Goal: Task Accomplishment & Management: Manage account settings

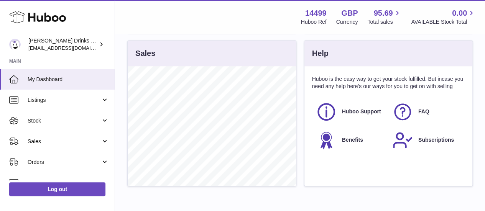
scroll to position [293, 0]
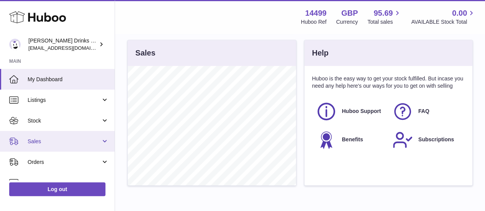
click at [74, 141] on span "Sales" at bounding box center [64, 141] width 73 height 7
click at [74, 149] on link "Sales" at bounding box center [57, 141] width 115 height 21
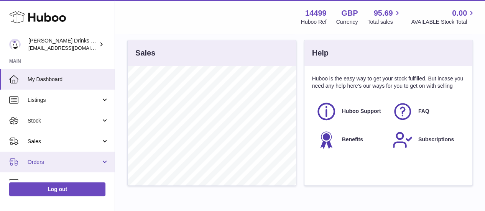
click at [76, 163] on span "Orders" at bounding box center [64, 162] width 73 height 7
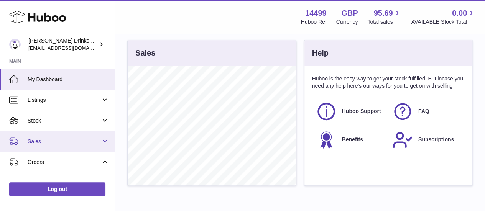
click at [63, 142] on span "Sales" at bounding box center [64, 141] width 73 height 7
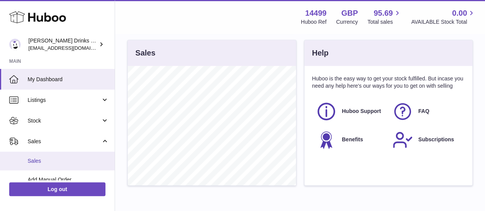
click at [64, 159] on span "Sales" at bounding box center [68, 161] width 81 height 7
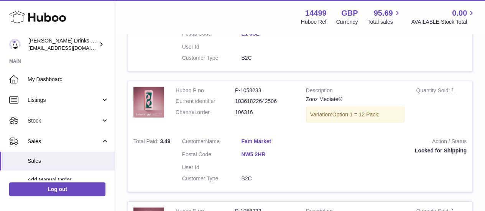
scroll to position [1294, 0]
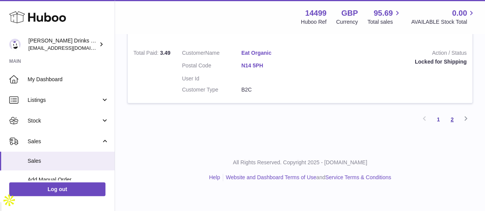
click at [450, 127] on link "2" at bounding box center [452, 120] width 14 height 14
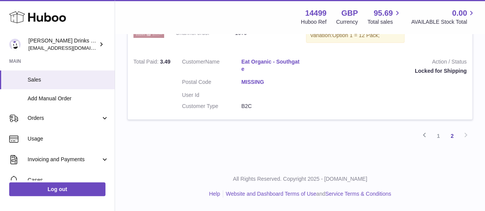
scroll to position [82, 0]
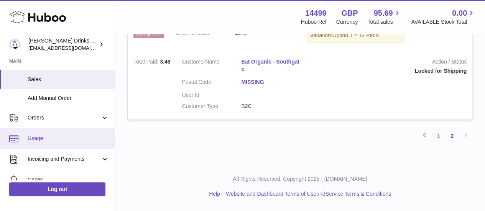
click at [47, 136] on span "Usage" at bounding box center [68, 138] width 81 height 7
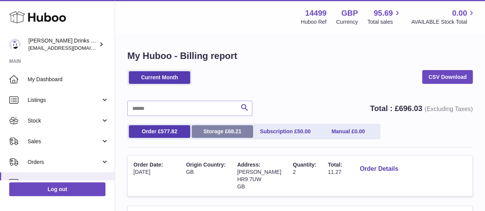
click at [239, 132] on span "68.21" at bounding box center [234, 132] width 13 height 6
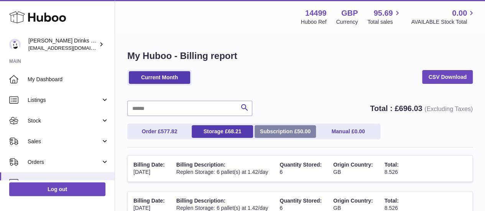
click at [294, 126] on link "Subscription £ 50.00" at bounding box center [285, 131] width 61 height 13
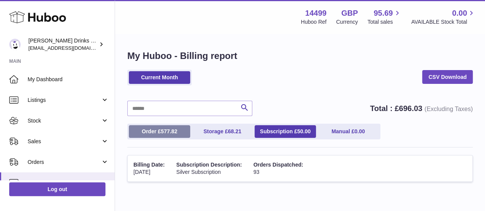
click at [147, 127] on link "Order £ 577.82" at bounding box center [159, 131] width 61 height 13
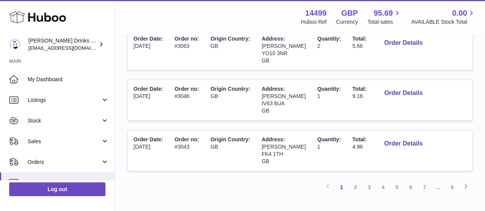
scroll to position [526, 0]
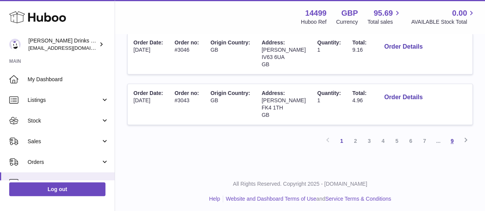
click at [455, 135] on link "9" at bounding box center [452, 141] width 14 height 14
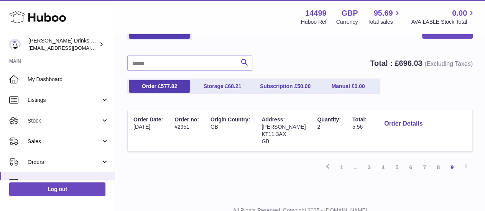
scroll to position [46, 0]
click at [414, 123] on button "Order Details" at bounding box center [403, 124] width 51 height 16
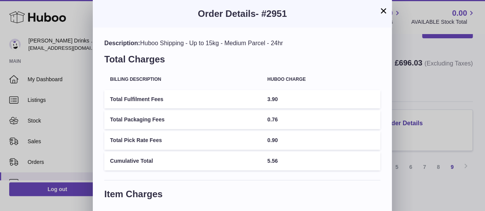
click at [425, 127] on div "× Order Details - #2951 Description: Huboo Shipping - Up to 15kg - Medium Parce…" at bounding box center [242, 203] width 485 height 406
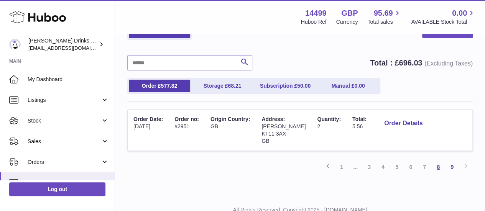
click at [442, 165] on link "8" at bounding box center [439, 167] width 14 height 14
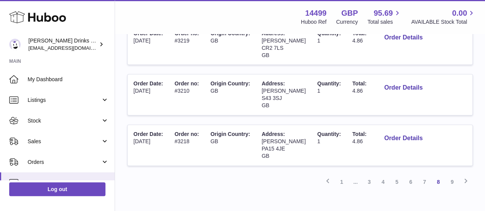
scroll to position [526, 0]
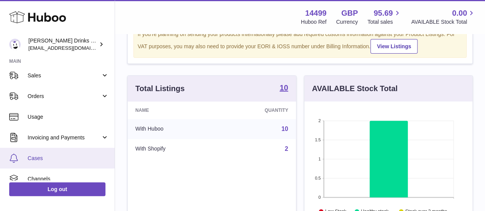
scroll to position [66, 0]
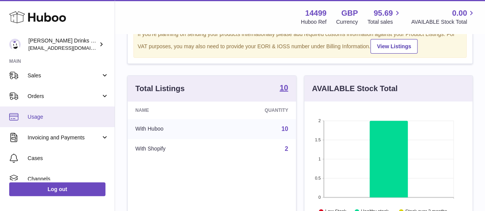
click at [61, 115] on span "Usage" at bounding box center [68, 117] width 81 height 7
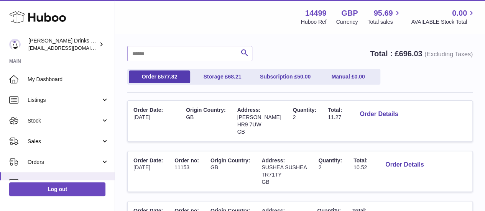
scroll to position [55, 0]
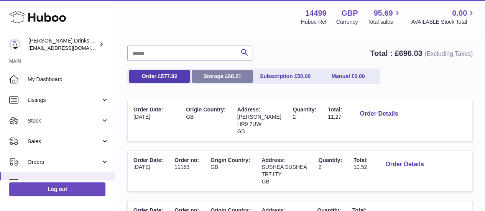
click at [241, 81] on link "Storage £ 68.21" at bounding box center [222, 76] width 61 height 13
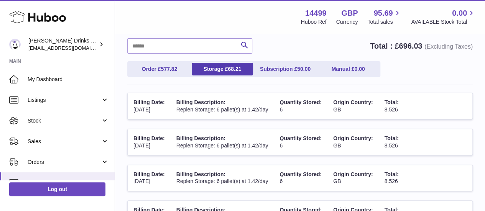
scroll to position [63, 0]
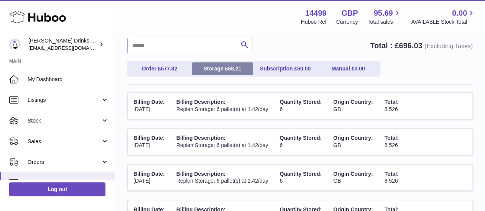
click at [231, 69] on span "68.21" at bounding box center [234, 69] width 13 height 6
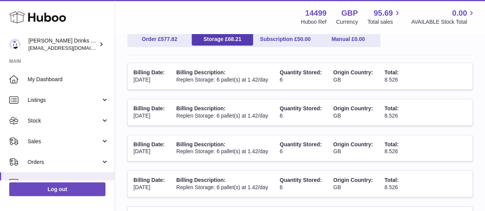
scroll to position [93, 0]
